Goal: Transaction & Acquisition: Purchase product/service

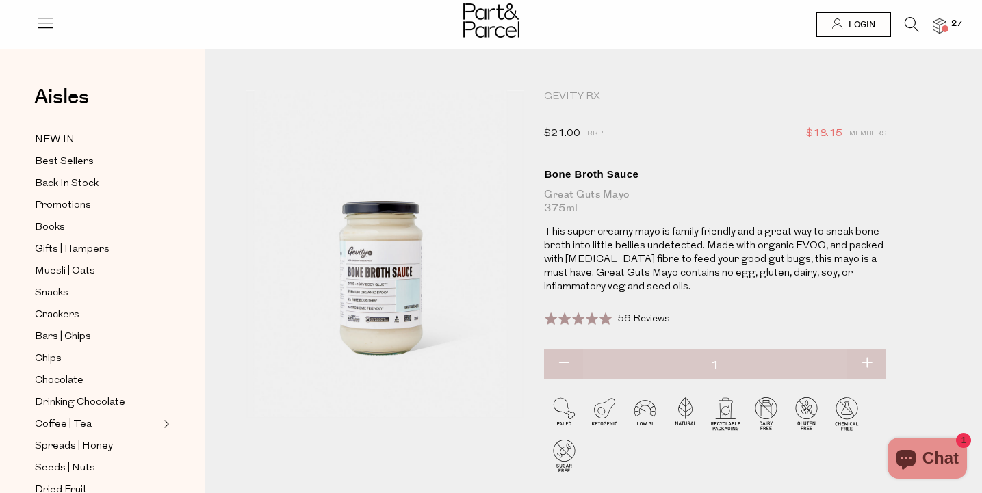
scroll to position [2667, 0]
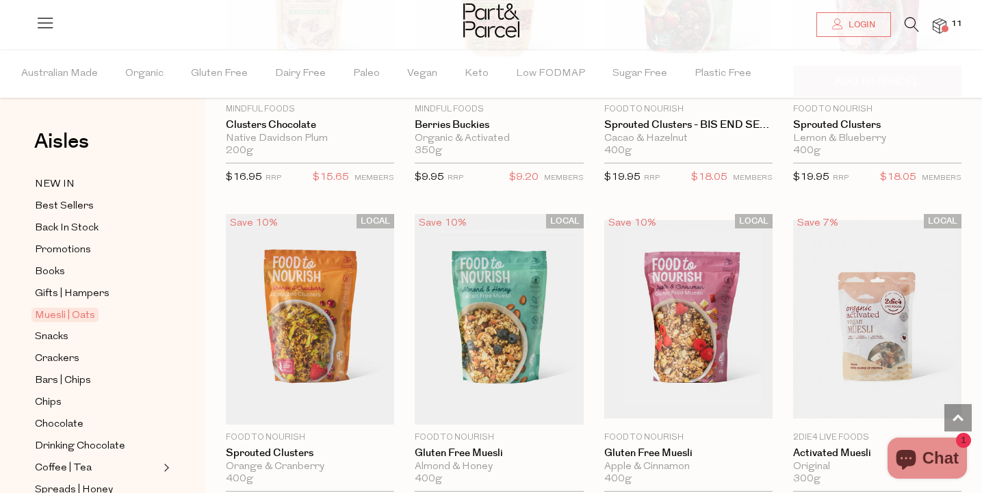
scroll to position [1674, 0]
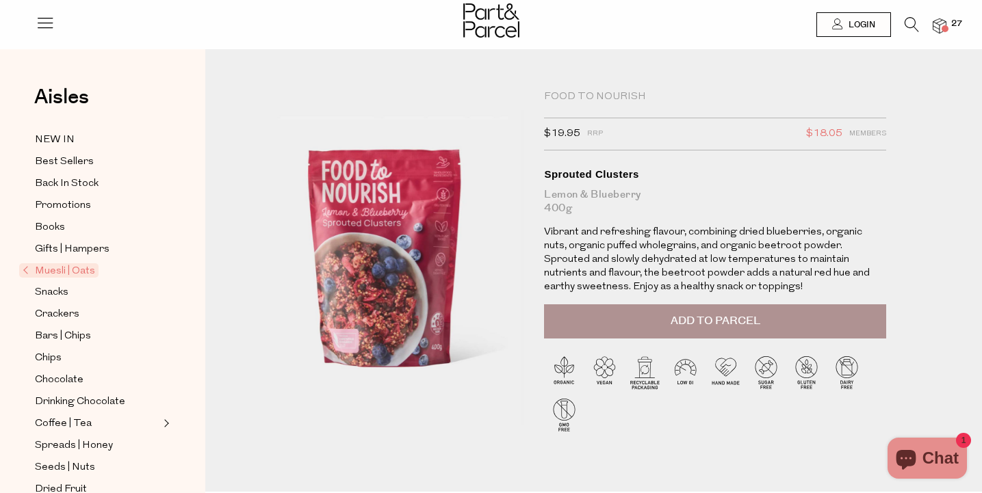
click at [909, 24] on icon at bounding box center [912, 24] width 14 height 15
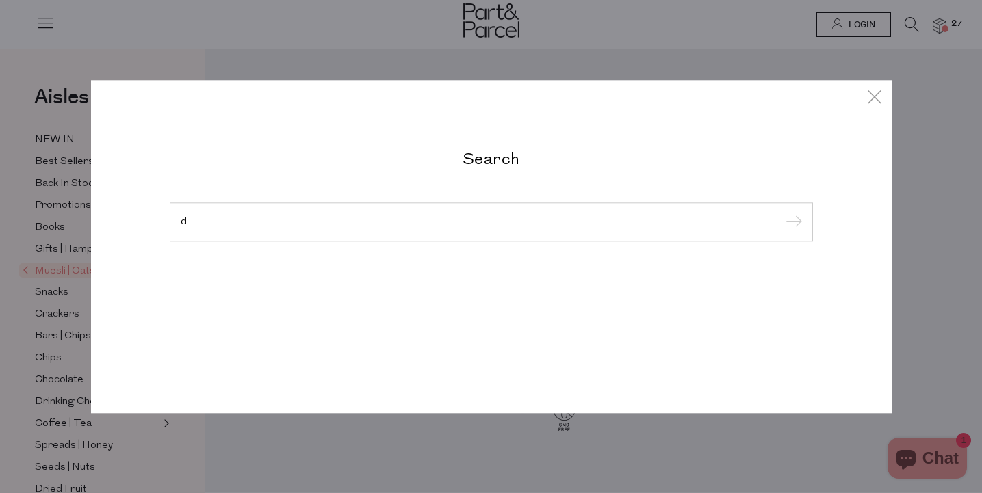
type input "d"
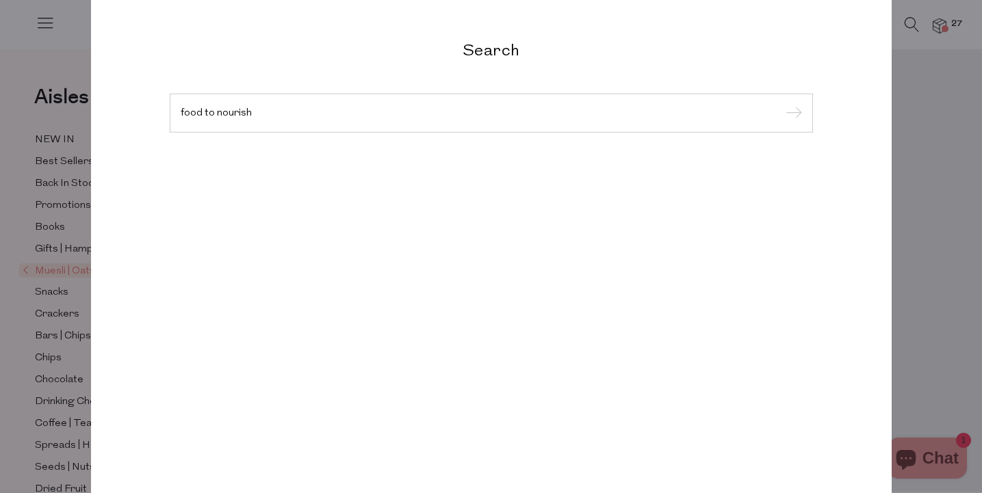
type input "food to nourish"
click at [791, 114] on input "submit" at bounding box center [791, 113] width 21 height 21
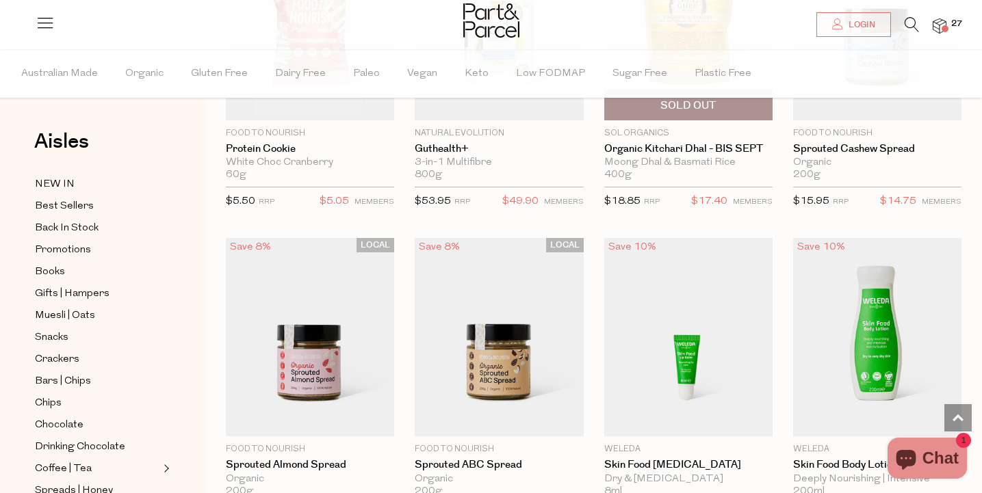
scroll to position [3174, 0]
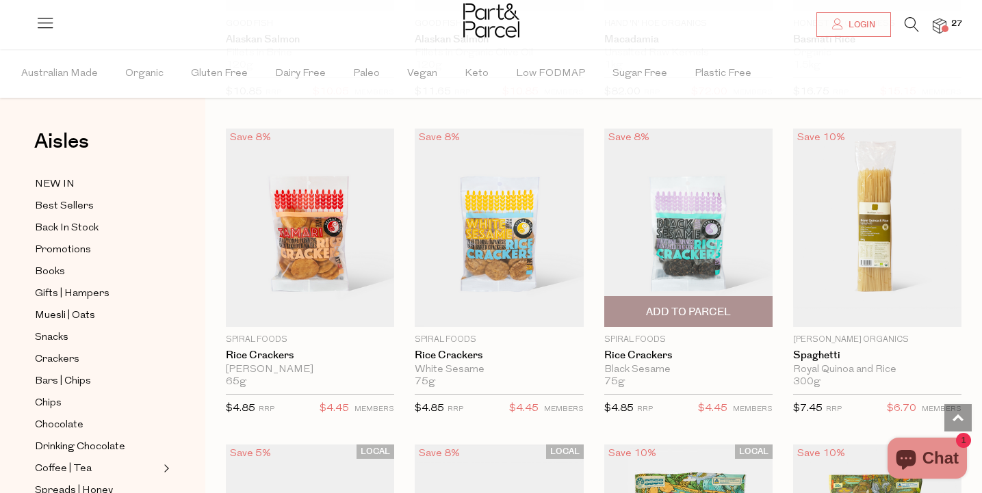
scroll to position [7342, 0]
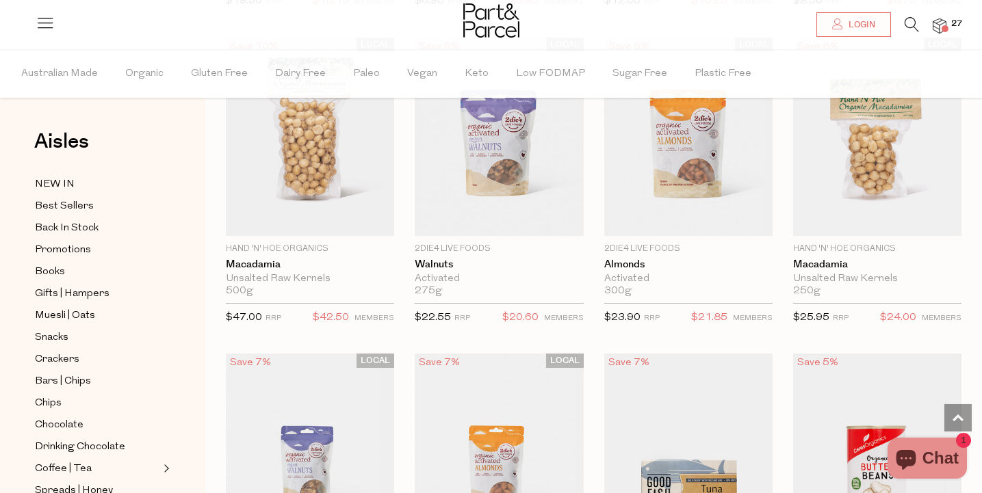
scroll to position [8404, 0]
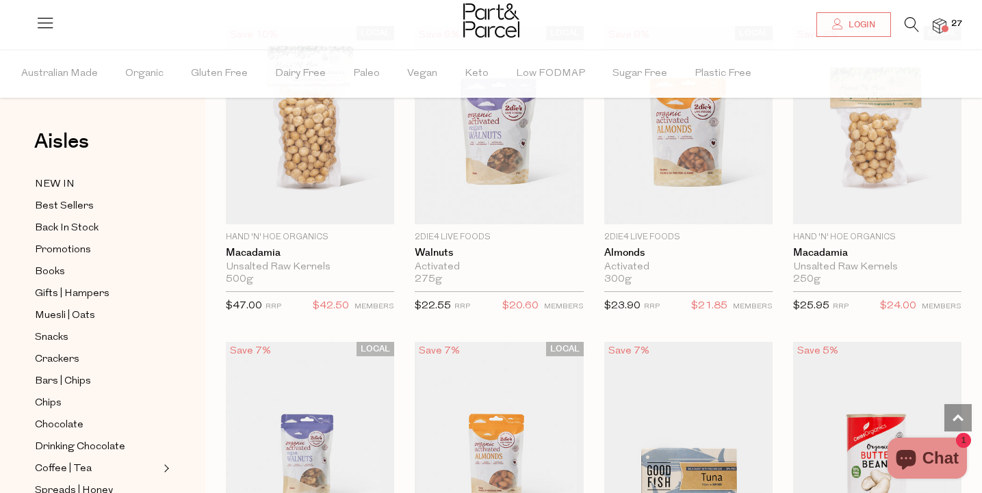
click at [906, 29] on icon at bounding box center [912, 24] width 14 height 15
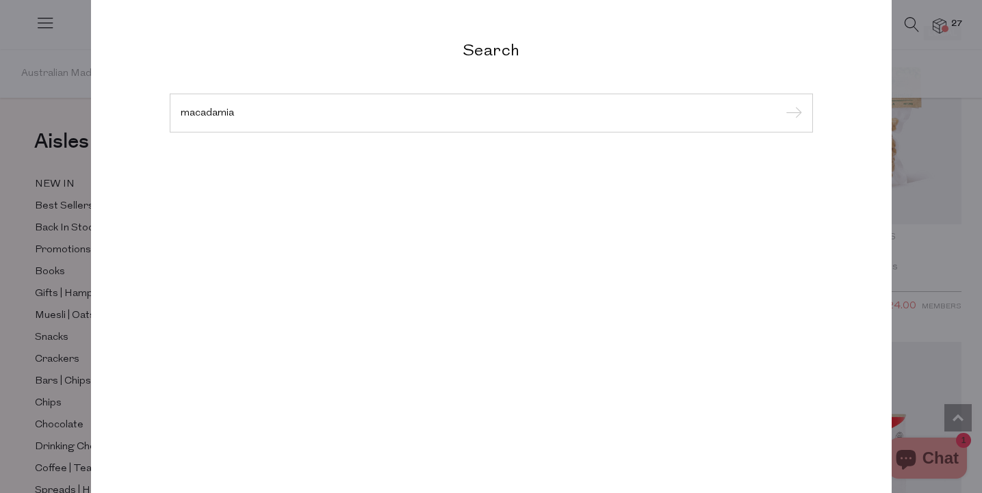
type input "macadamia"
click at [791, 124] on input "submit" at bounding box center [791, 113] width 21 height 21
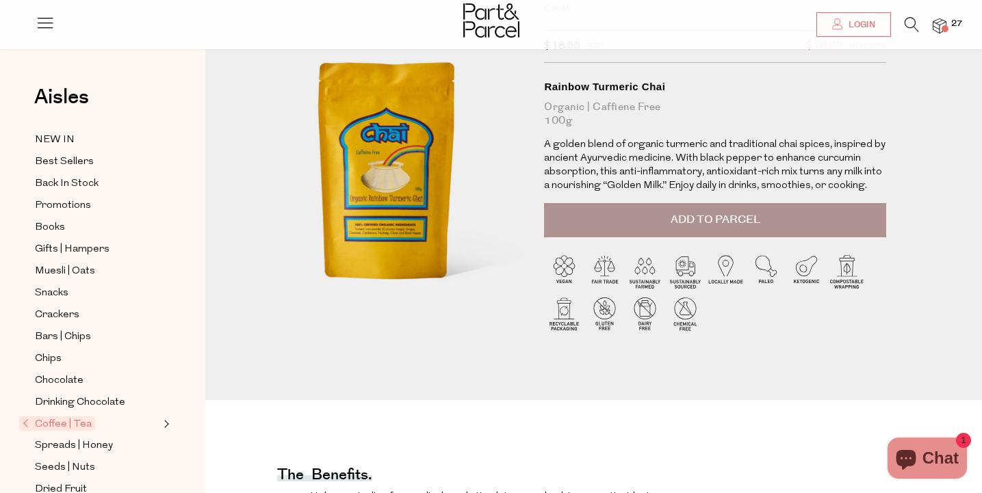
scroll to position [90, 0]
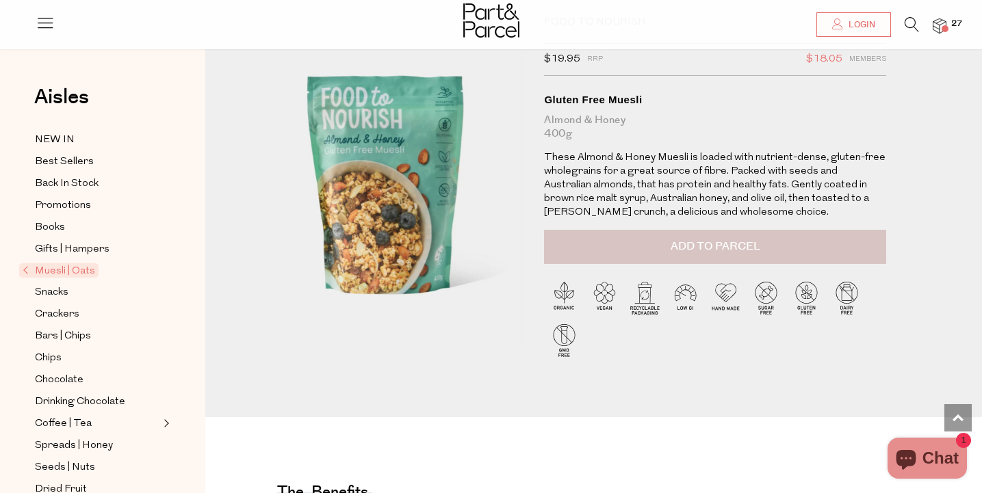
scroll to position [6, 0]
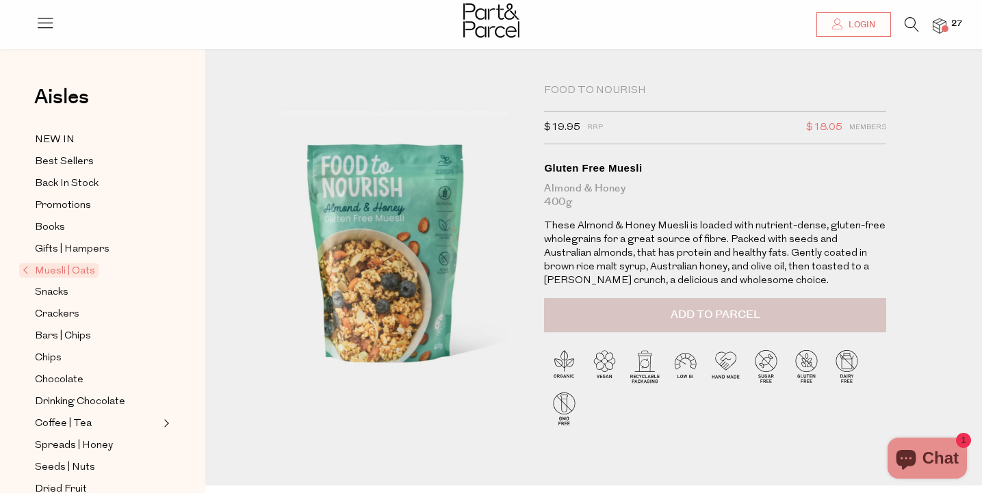
click at [729, 316] on span "Add to Parcel" at bounding box center [716, 315] width 90 height 16
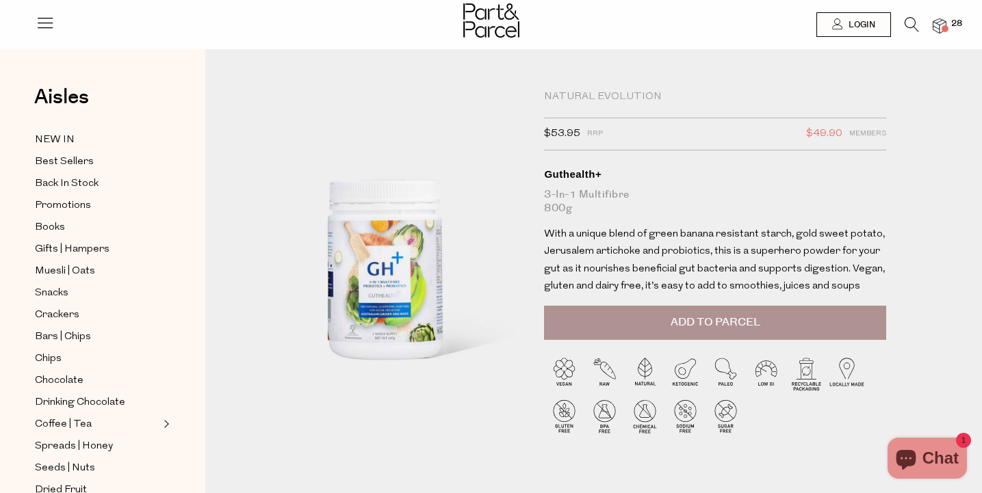
click at [374, 305] on div at bounding box center [384, 279] width 277 height 378
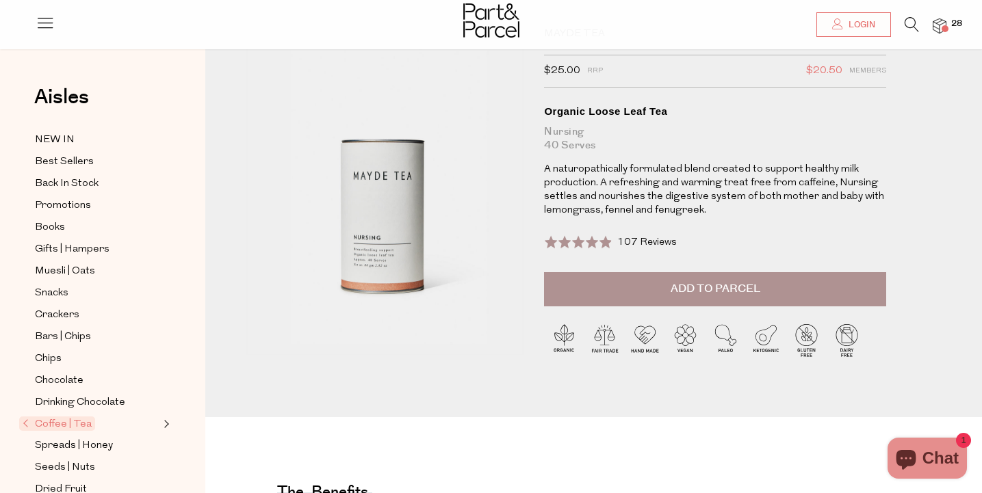
scroll to position [29, 0]
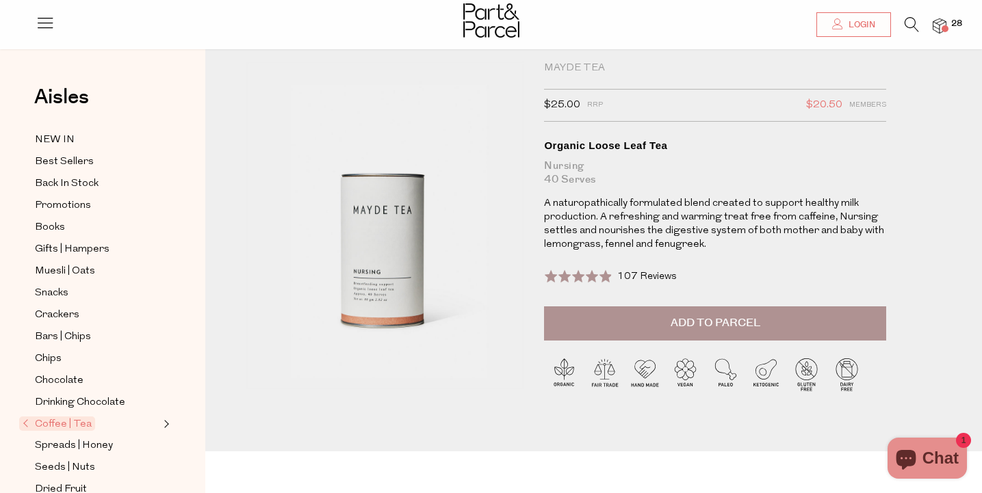
click at [639, 279] on span "107 Reviews" at bounding box center [647, 277] width 60 height 10
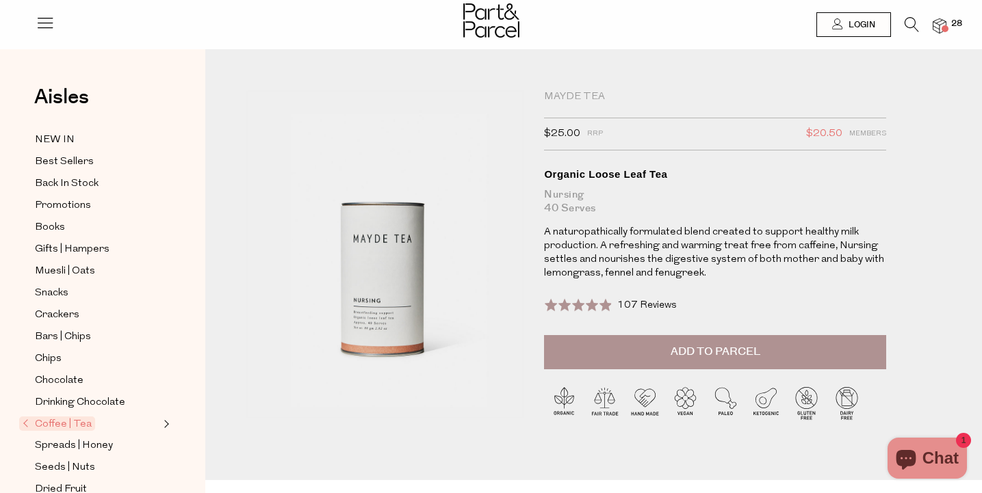
scroll to position [0, 0]
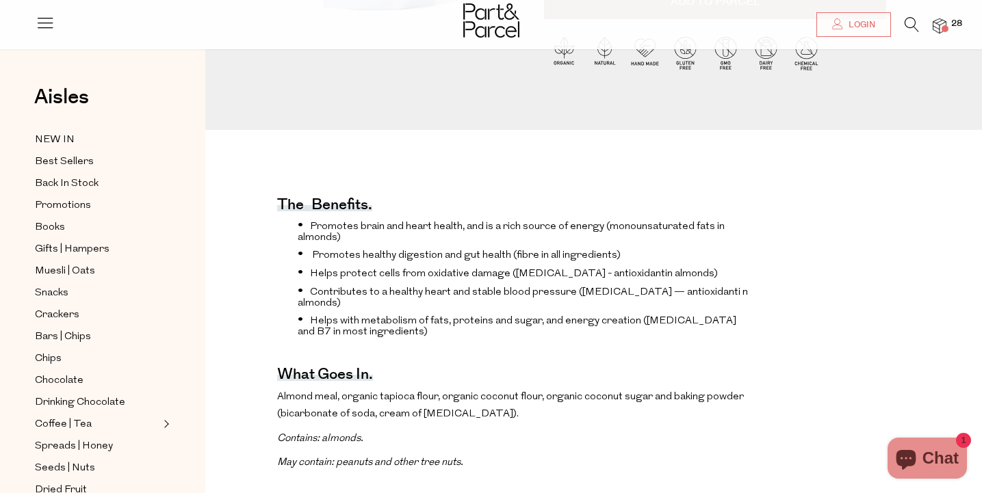
scroll to position [3, 0]
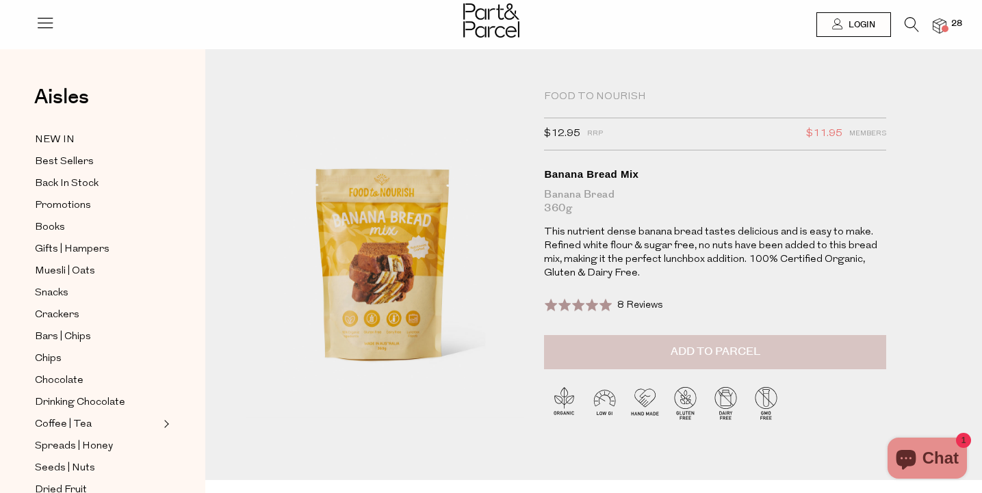
click at [684, 355] on span "Add to Parcel" at bounding box center [716, 352] width 90 height 16
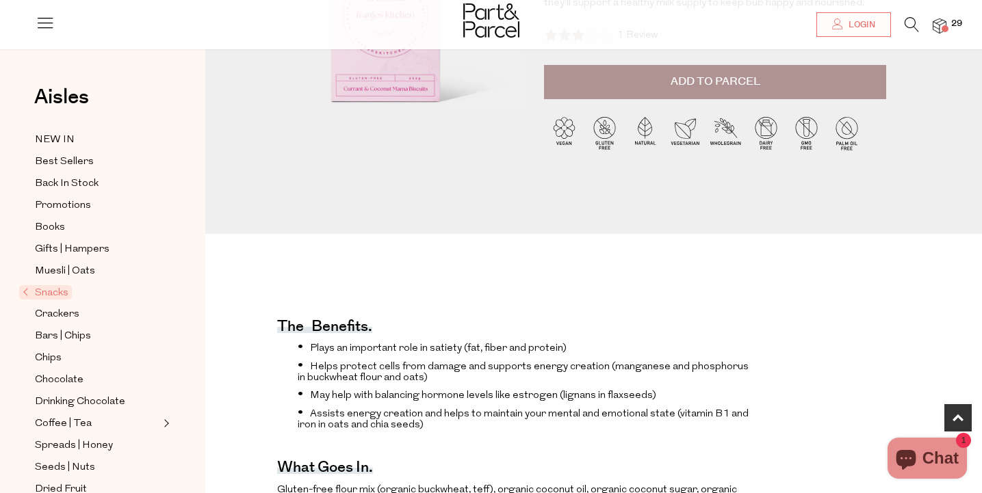
scroll to position [12, 0]
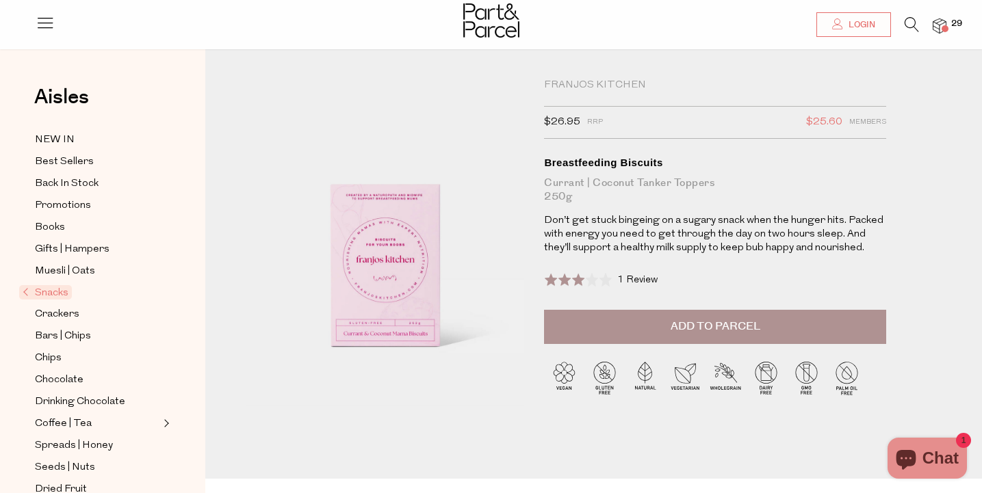
click at [638, 277] on span "1 Review" at bounding box center [637, 280] width 40 height 10
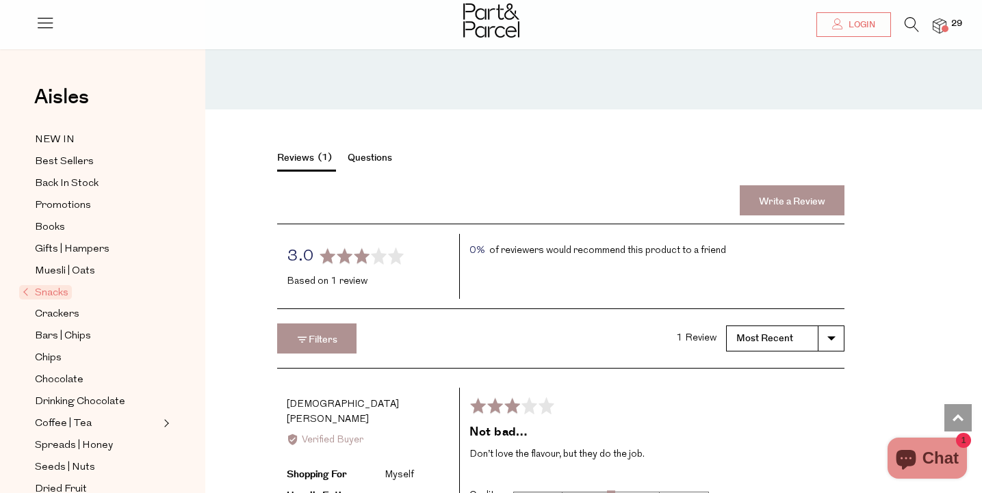
scroll to position [1966, 0]
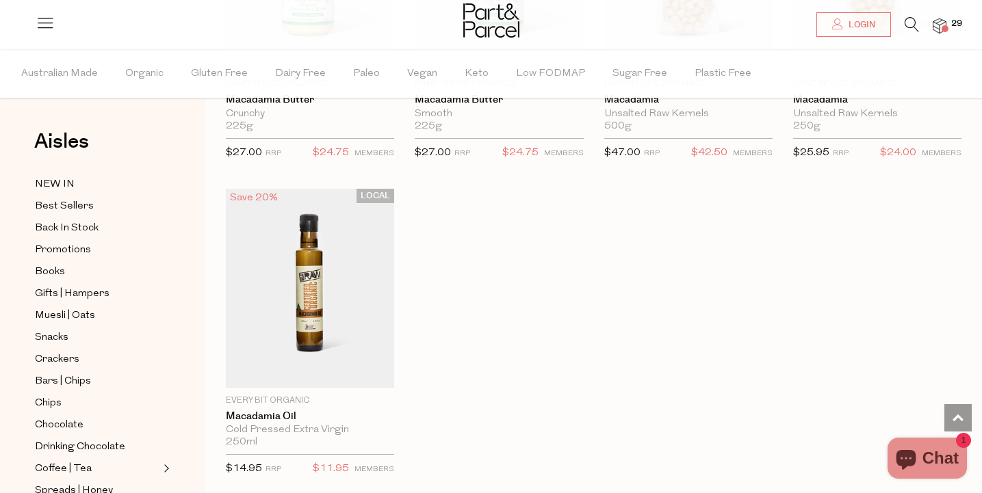
scroll to position [1863, 0]
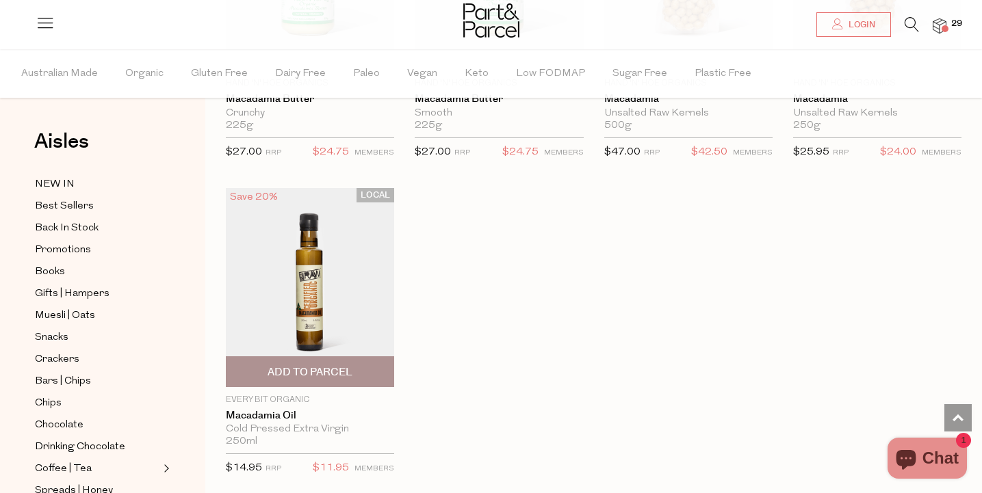
click at [336, 237] on img at bounding box center [310, 287] width 168 height 199
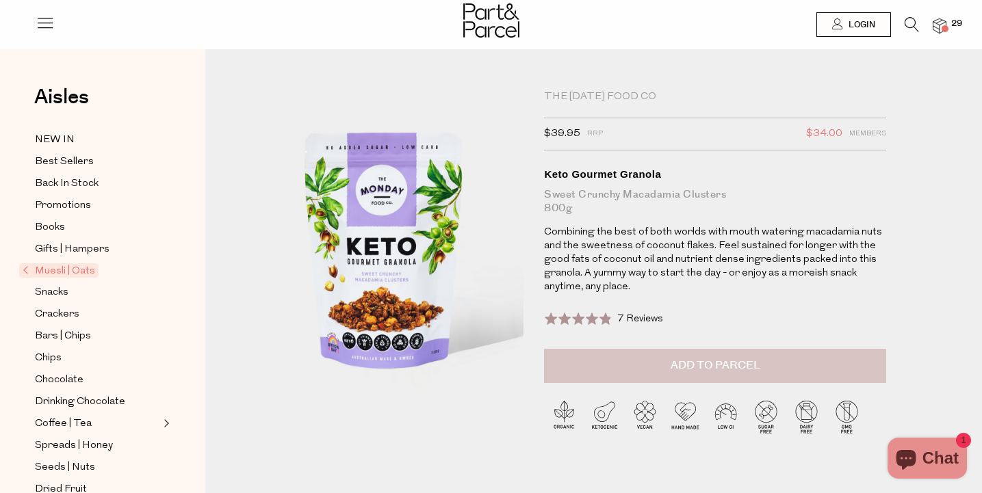
click at [642, 376] on button "Add to Parcel" at bounding box center [715, 366] width 342 height 34
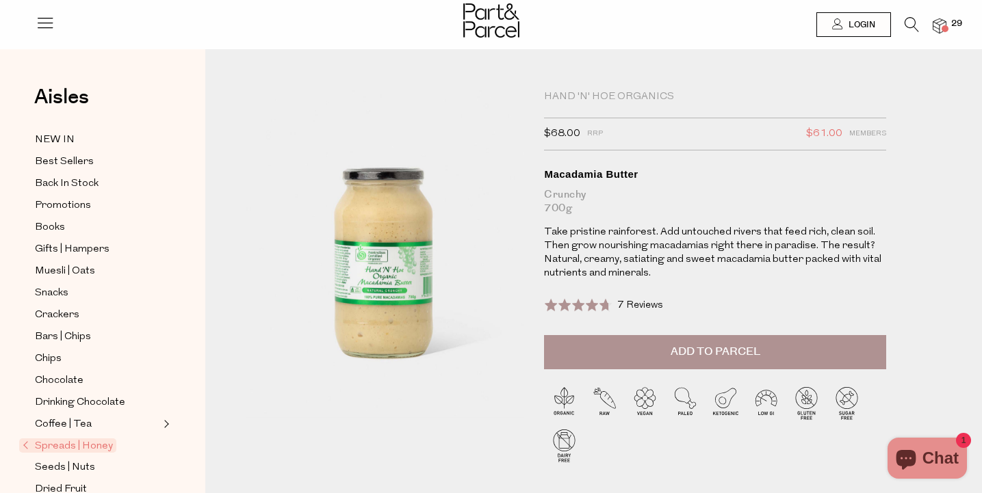
click at [941, 25] on img at bounding box center [940, 26] width 14 height 16
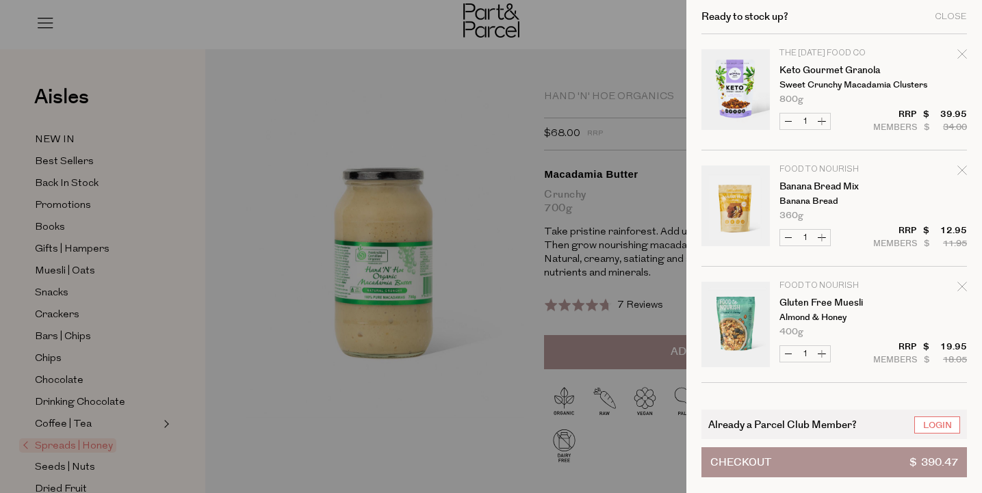
click at [958, 289] on icon "Remove Gluten Free Muesli" at bounding box center [962, 287] width 10 height 10
type input "Add Membership"
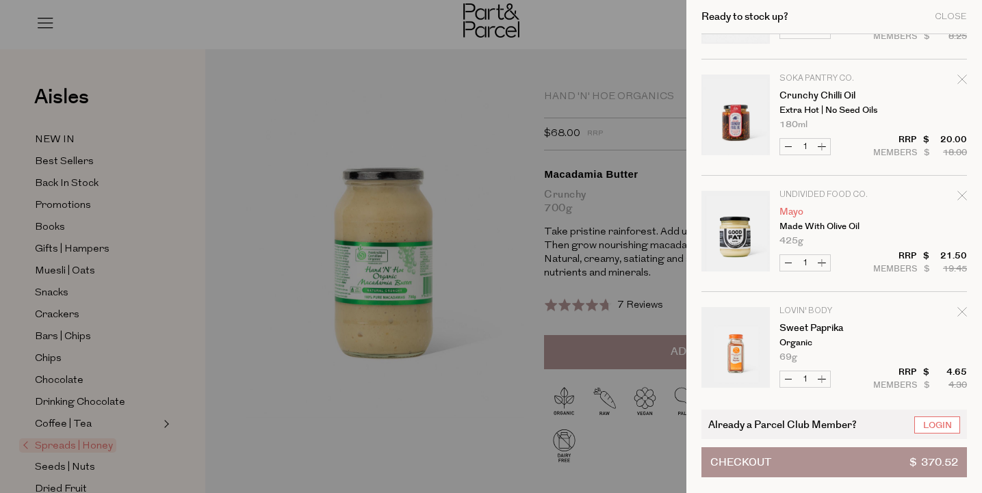
scroll to position [925, 0]
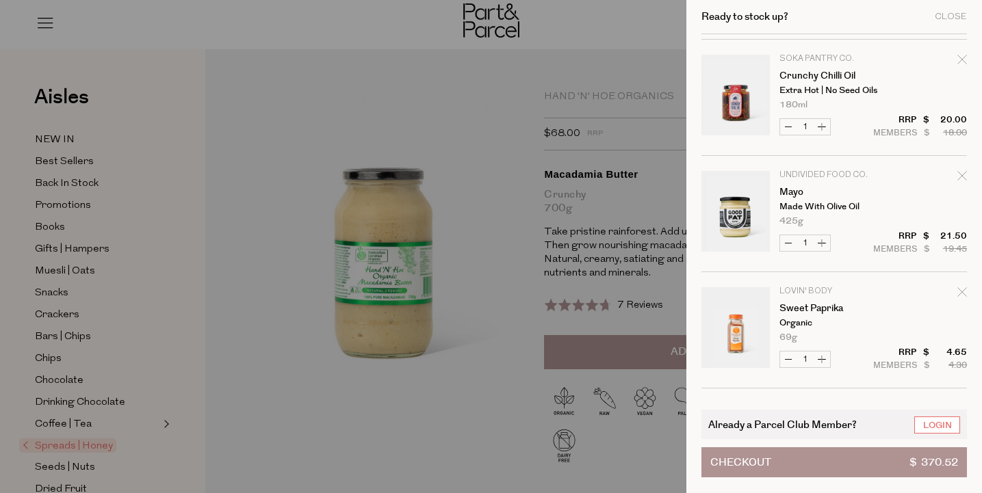
click at [963, 57] on icon "Remove Crunchy Chilli Oil" at bounding box center [961, 59] width 9 height 9
type input "Add Membership"
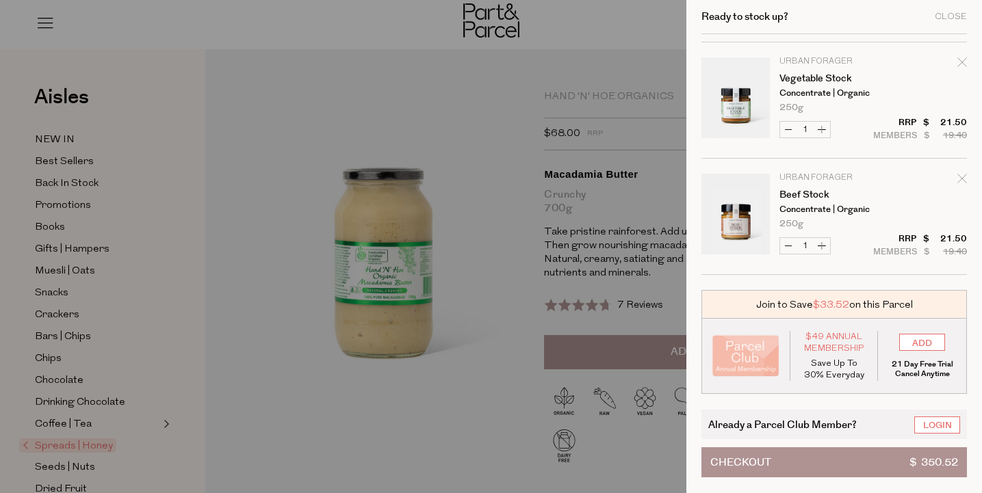
scroll to position [2784, 0]
click at [813, 2] on div "Ready to stock up? Close" at bounding box center [834, 17] width 266 height 34
click at [620, 224] on div at bounding box center [491, 246] width 982 height 493
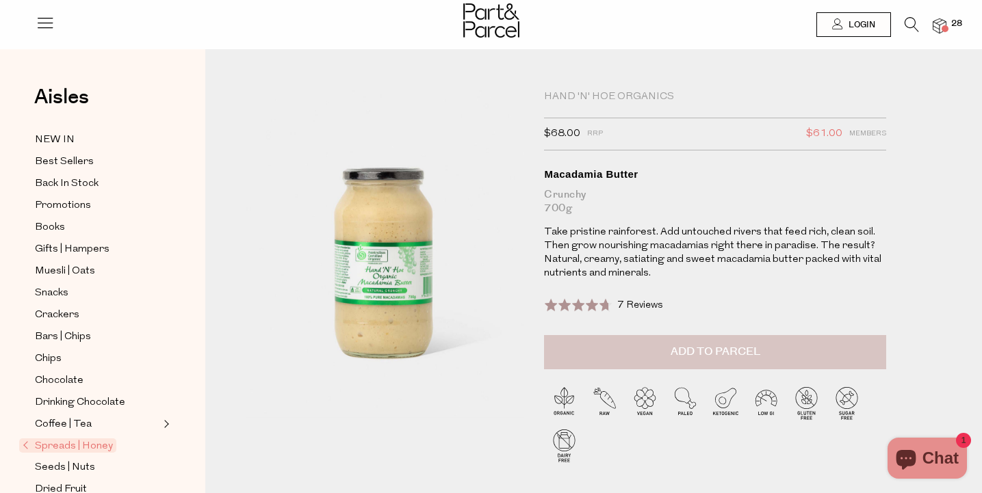
click at [689, 354] on span "Add to Parcel" at bounding box center [716, 352] width 90 height 16
click at [935, 27] on img at bounding box center [940, 26] width 14 height 16
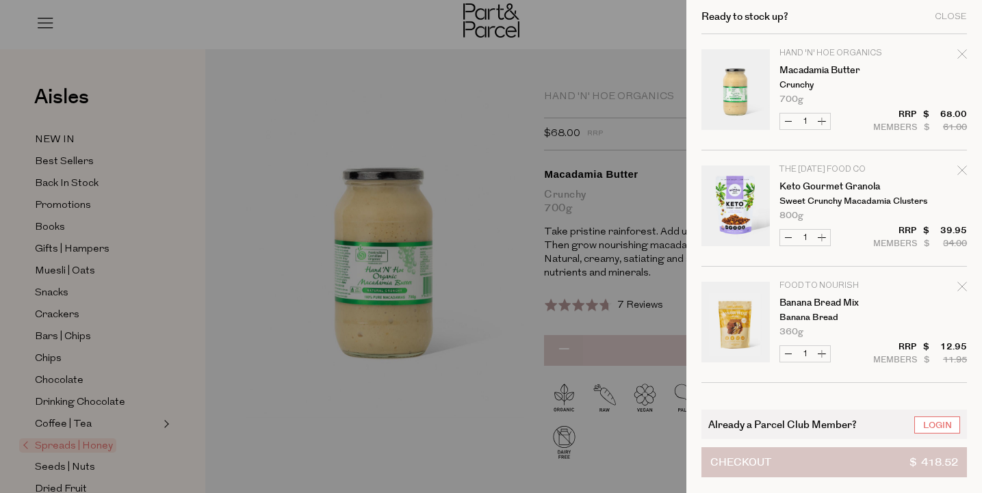
click at [840, 458] on button "Checkout $ 418.52" at bounding box center [834, 463] width 266 height 30
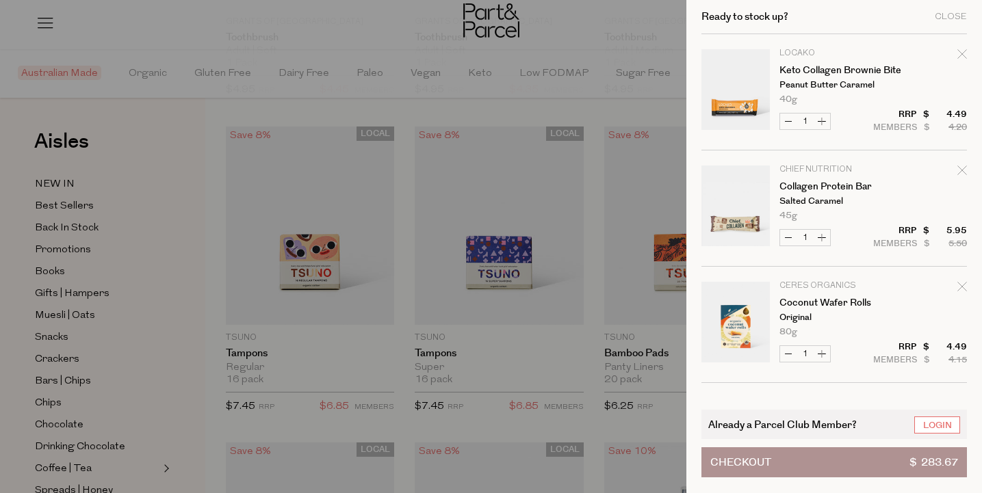
scroll to position [24, 0]
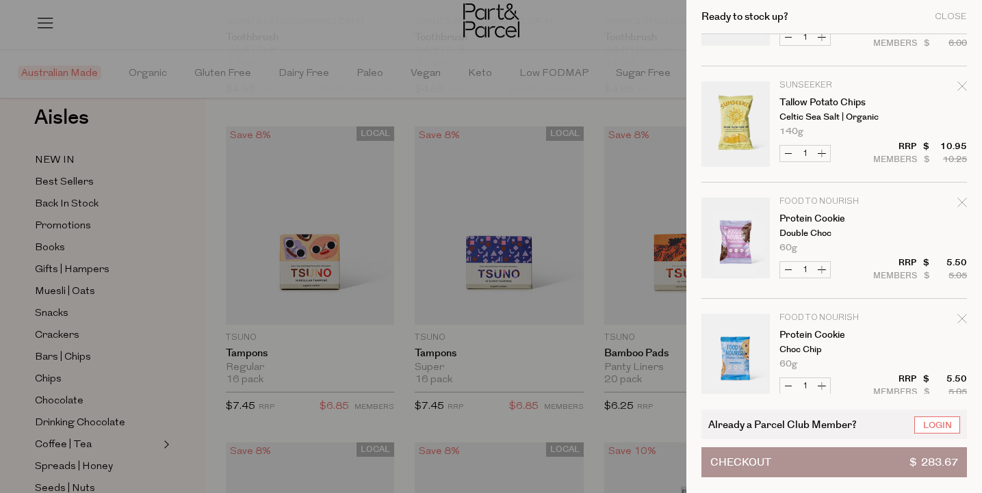
click at [469, 107] on div at bounding box center [491, 246] width 982 height 493
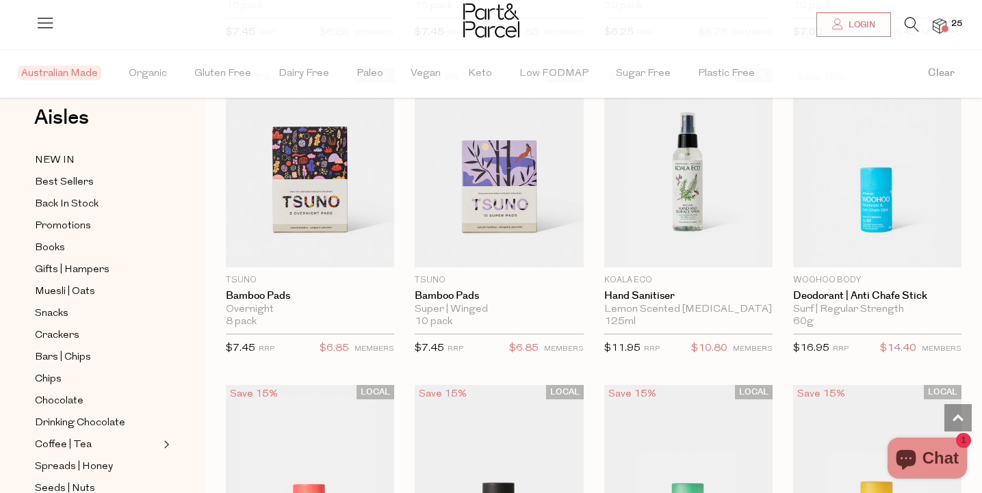
scroll to position [2007, 0]
